Goal: Entertainment & Leisure: Consume media (video, audio)

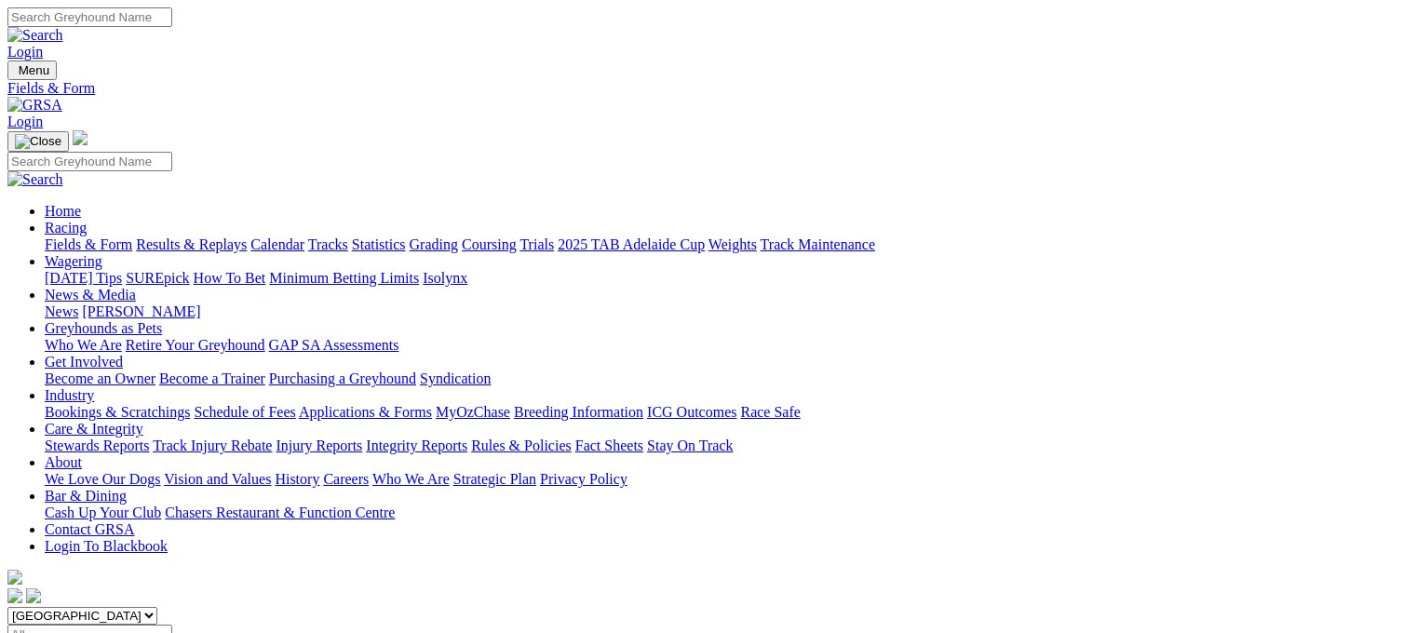
scroll to position [521, 0]
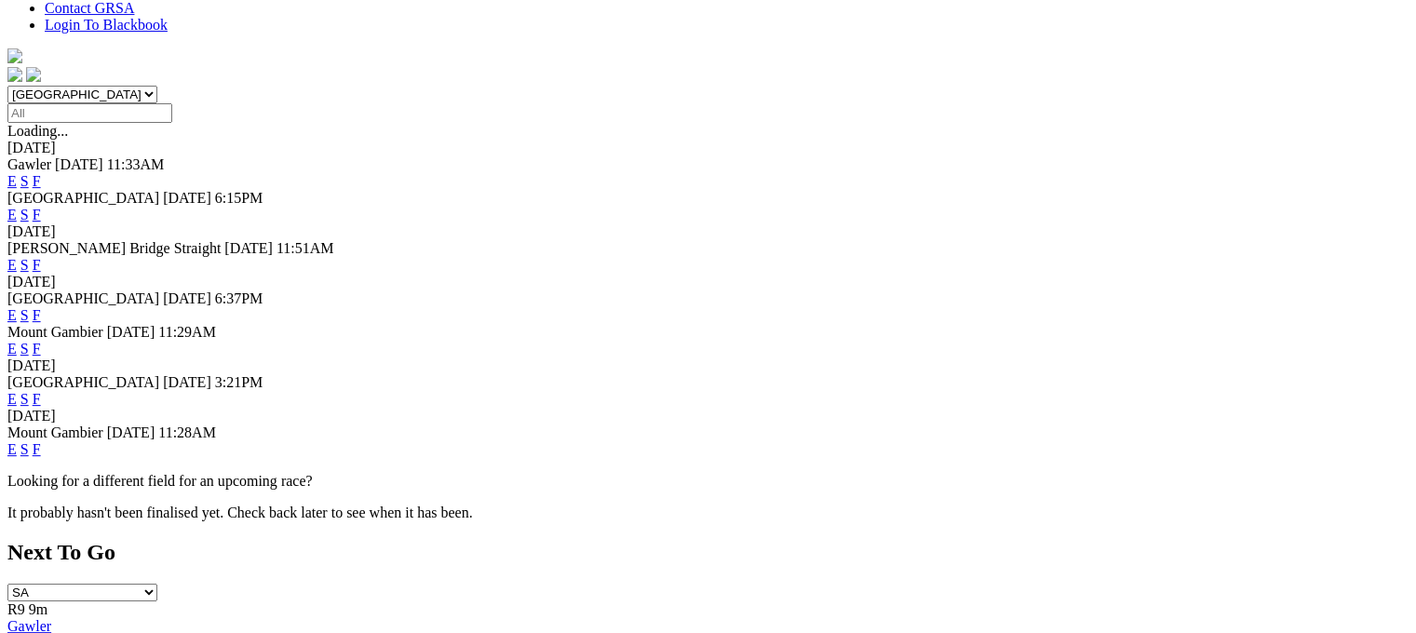
click at [41, 441] on link "F" at bounding box center [37, 449] width 8 height 16
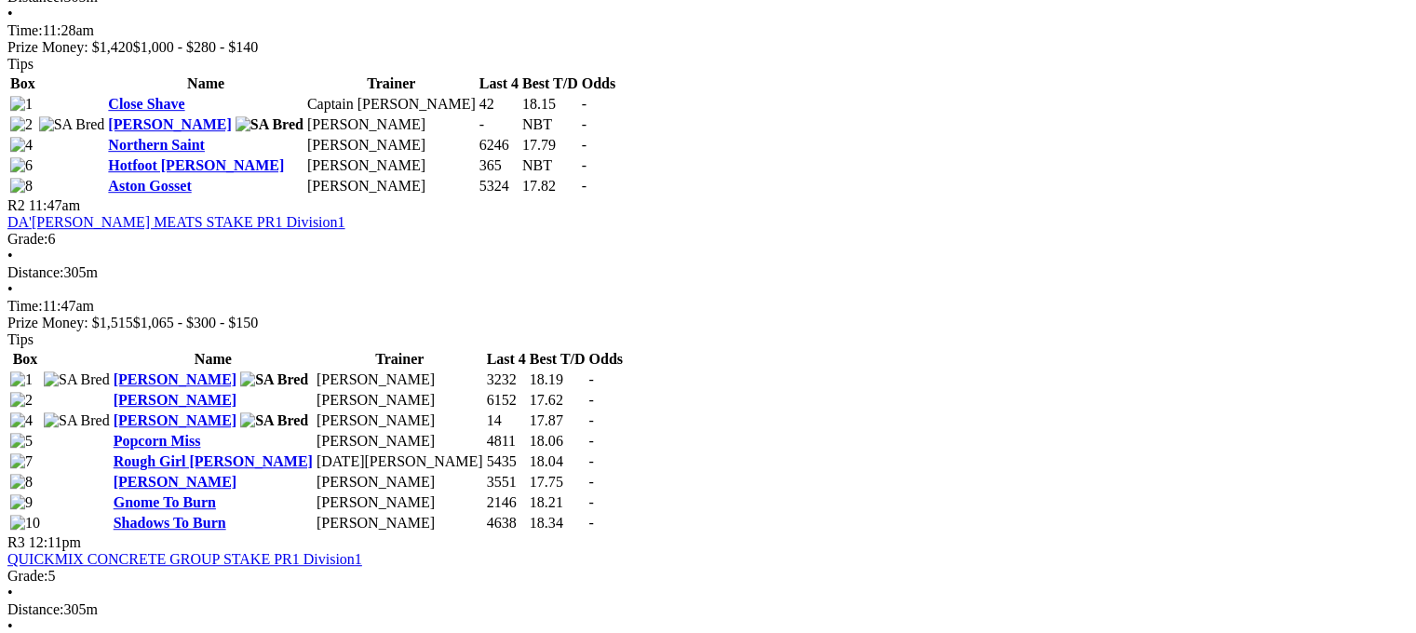
scroll to position [1117, 0]
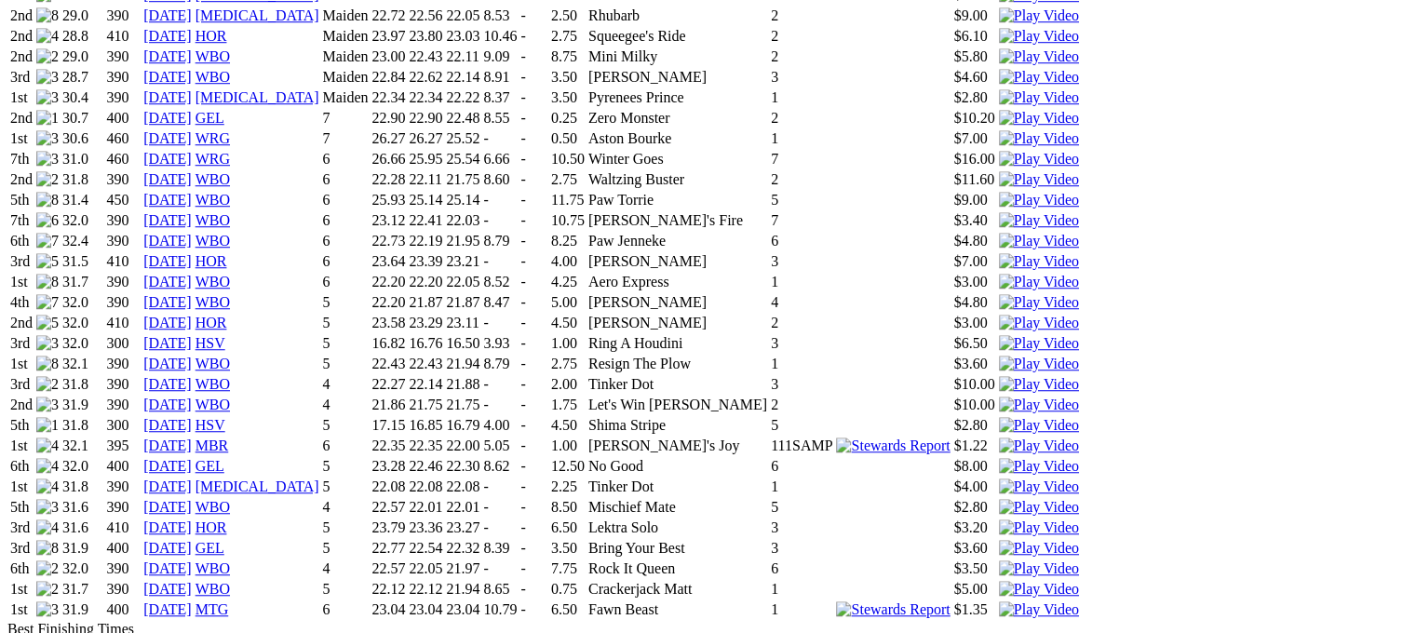
scroll to position [1378, 0]
